Goal: Information Seeking & Learning: Check status

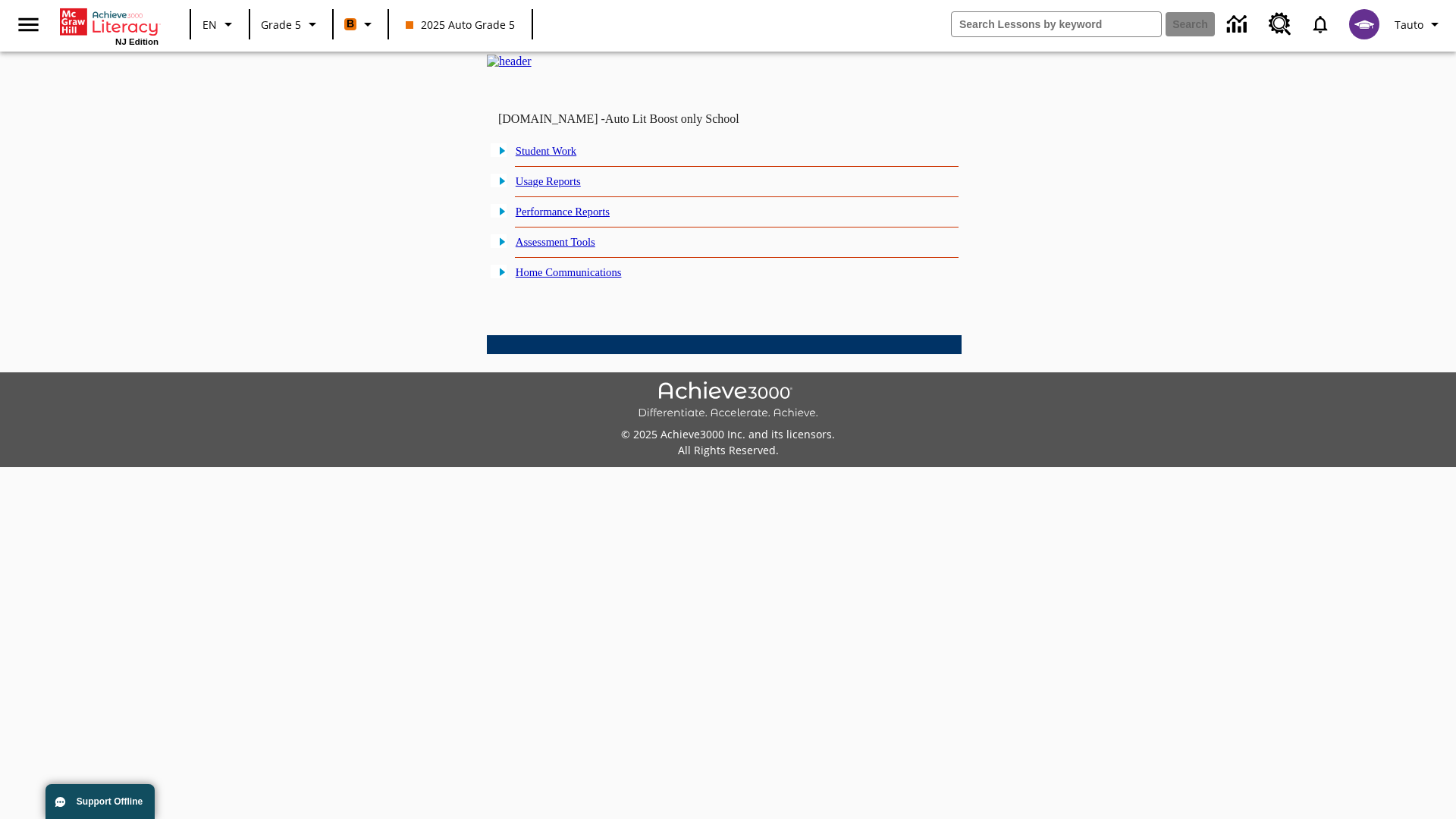
click at [580, 218] on link "Performance Reports" at bounding box center [562, 212] width 94 height 12
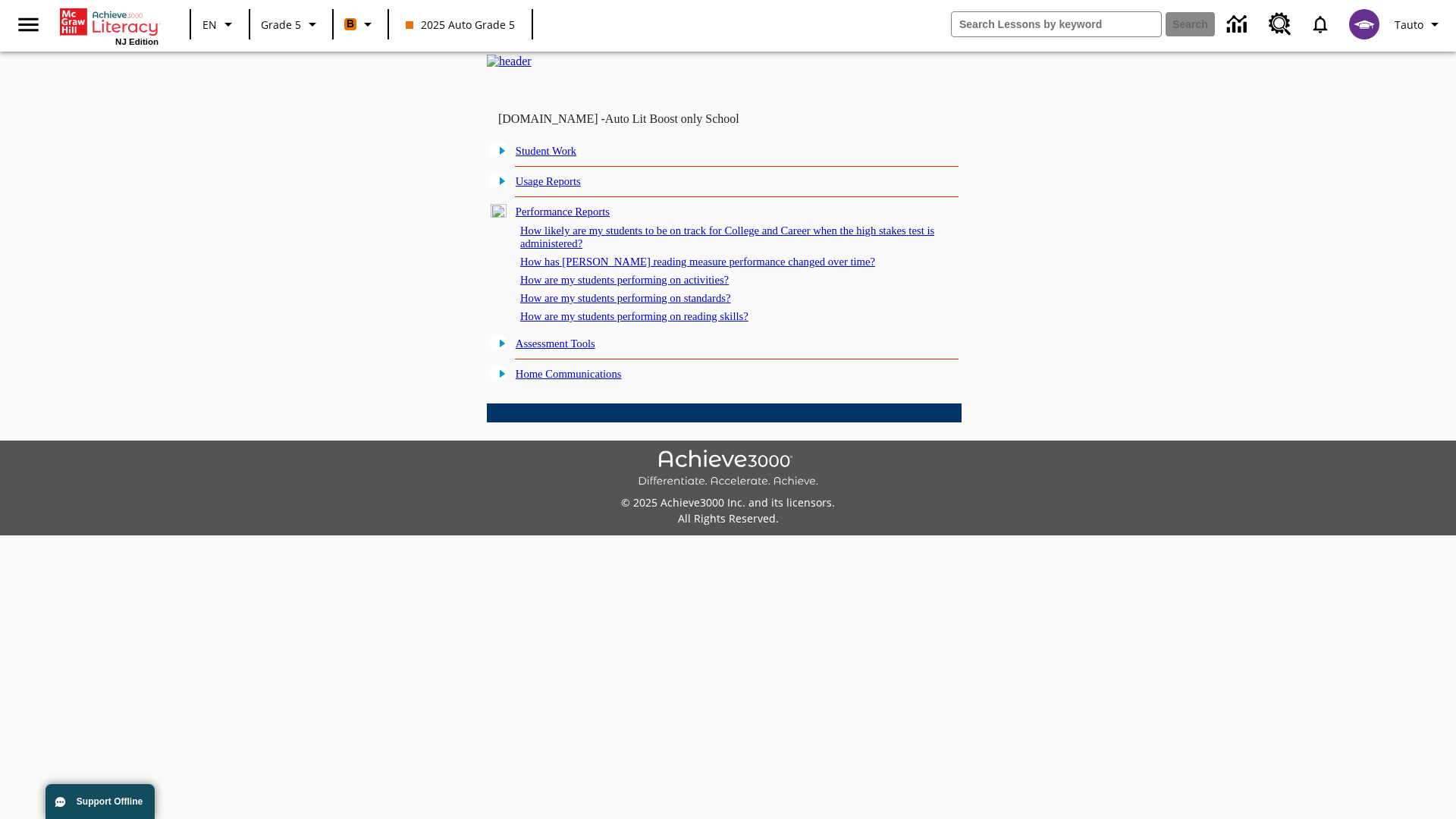
click at [641, 304] on link "How are my students performing on standards?" at bounding box center [626, 298] width 211 height 12
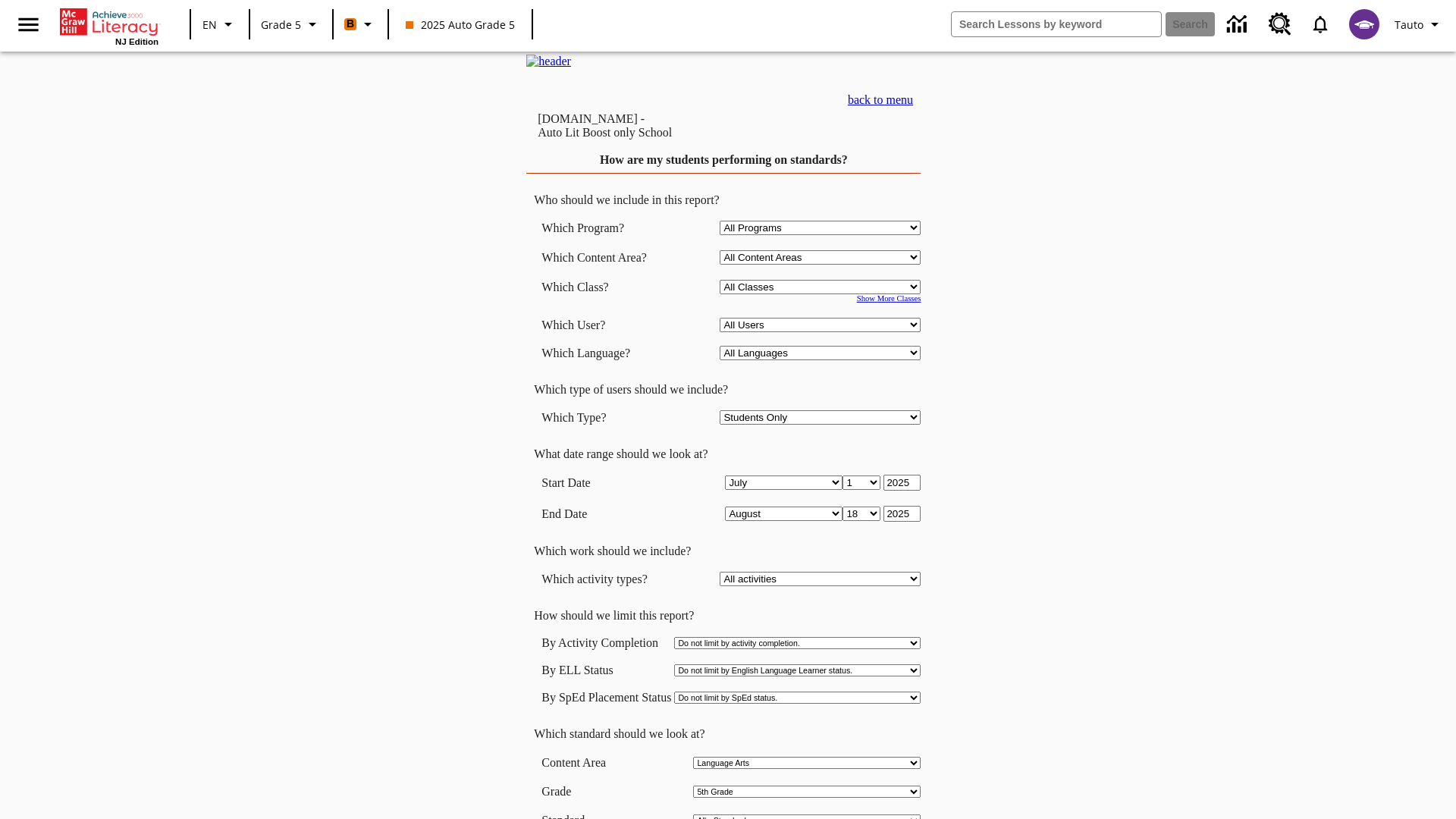
select select "11133131"
click at [824, 332] on select "All Users Cat, Sautoen Cat, Sautoes Cat, Sautoss Donotlogin, Sautoen Twoschools…" at bounding box center [820, 325] width 201 height 14
select select "21437107"
